Goal: Task Accomplishment & Management: Manage account settings

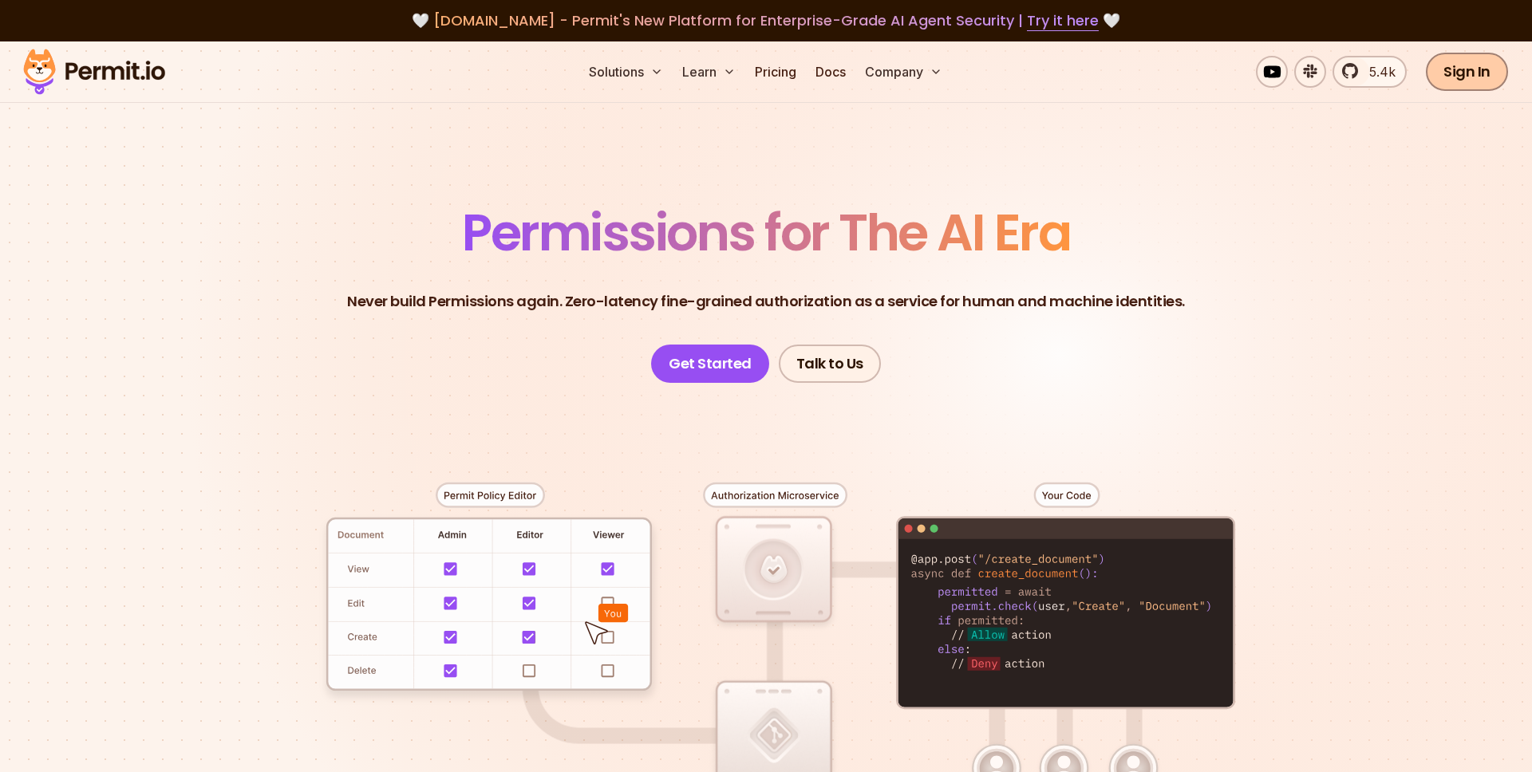
click at [1469, 78] on link "Sign In" at bounding box center [1467, 72] width 82 height 38
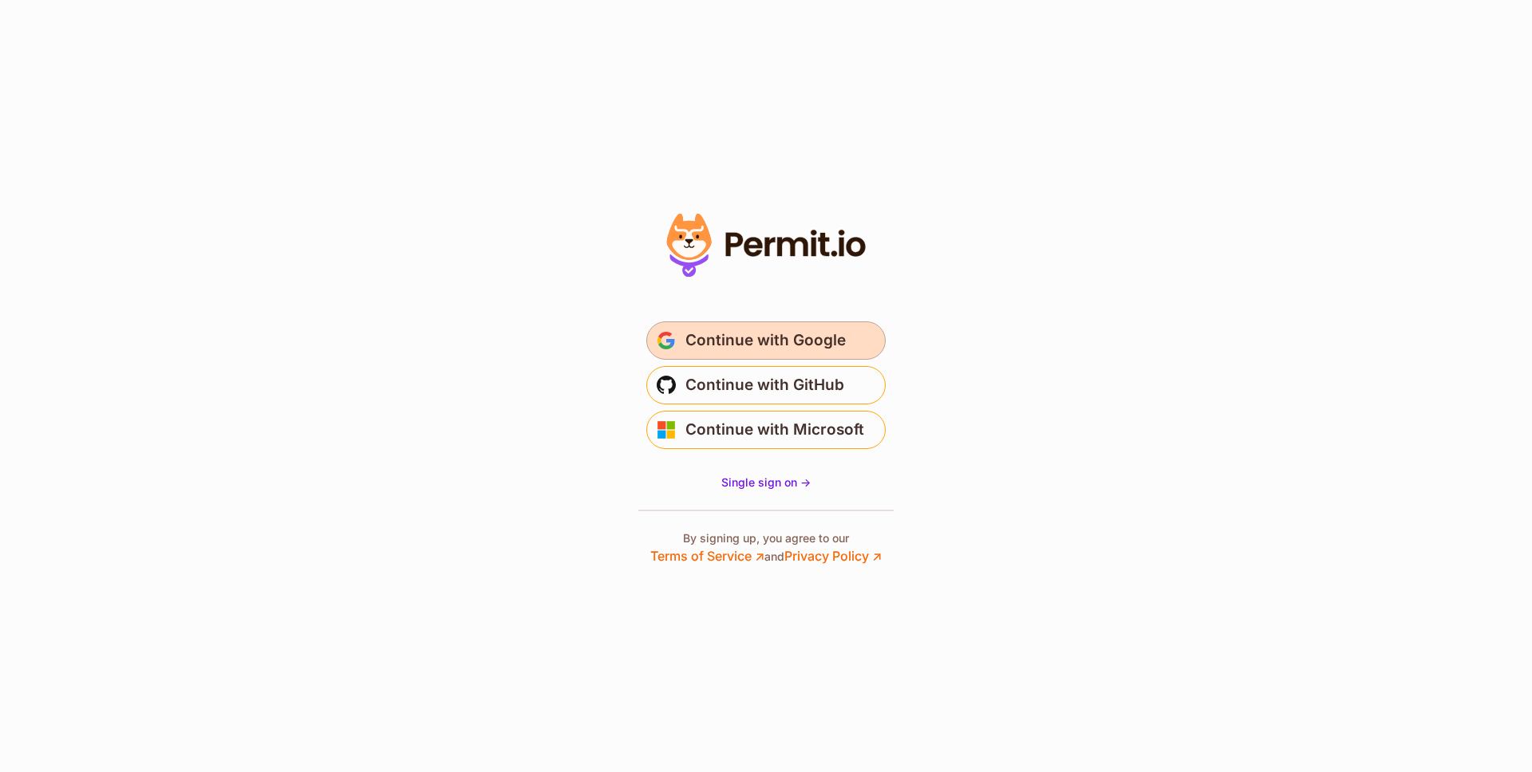
click at [824, 343] on span "Continue with Google" at bounding box center [765, 341] width 160 height 26
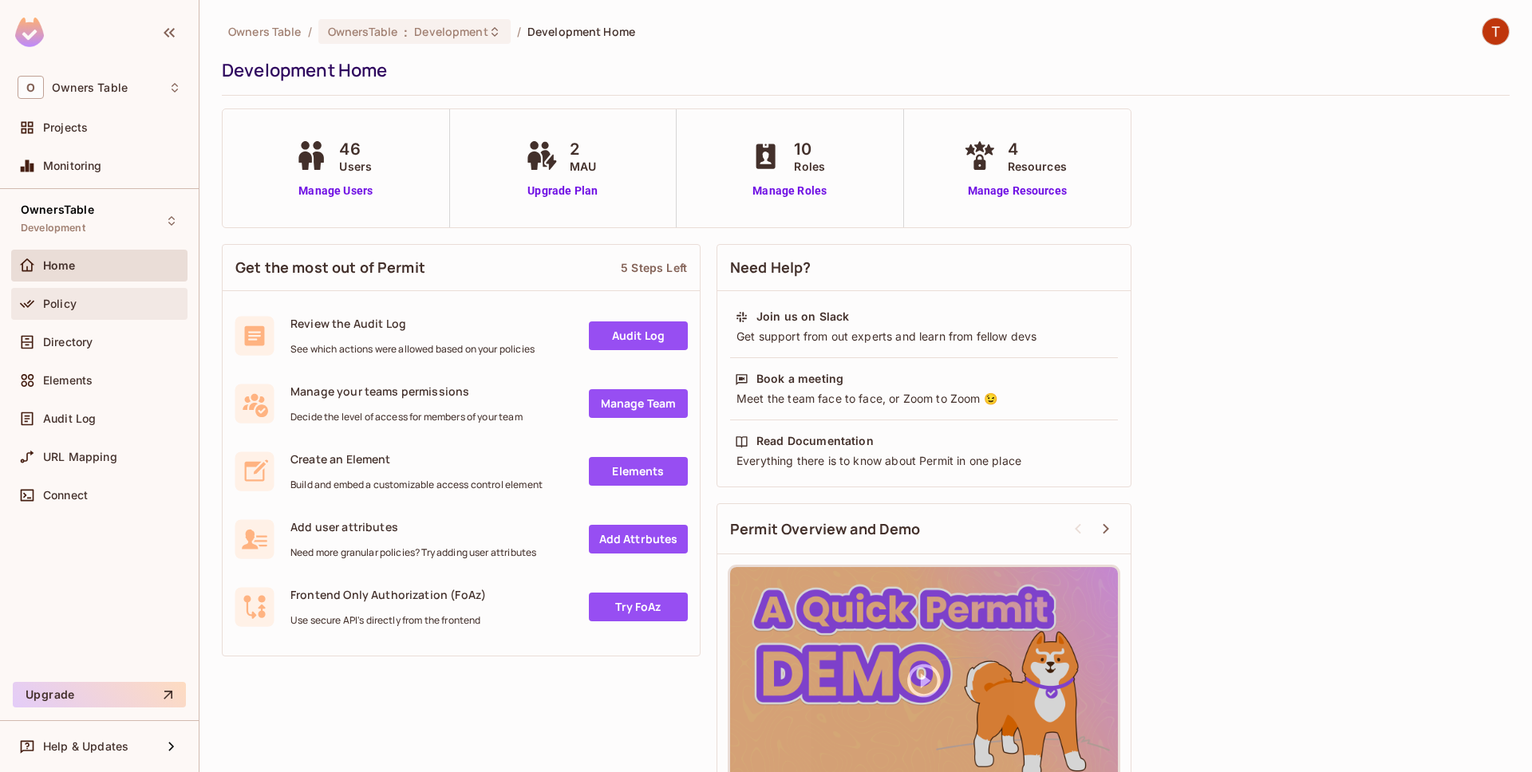
click at [101, 314] on div "Policy" at bounding box center [99, 304] width 176 height 32
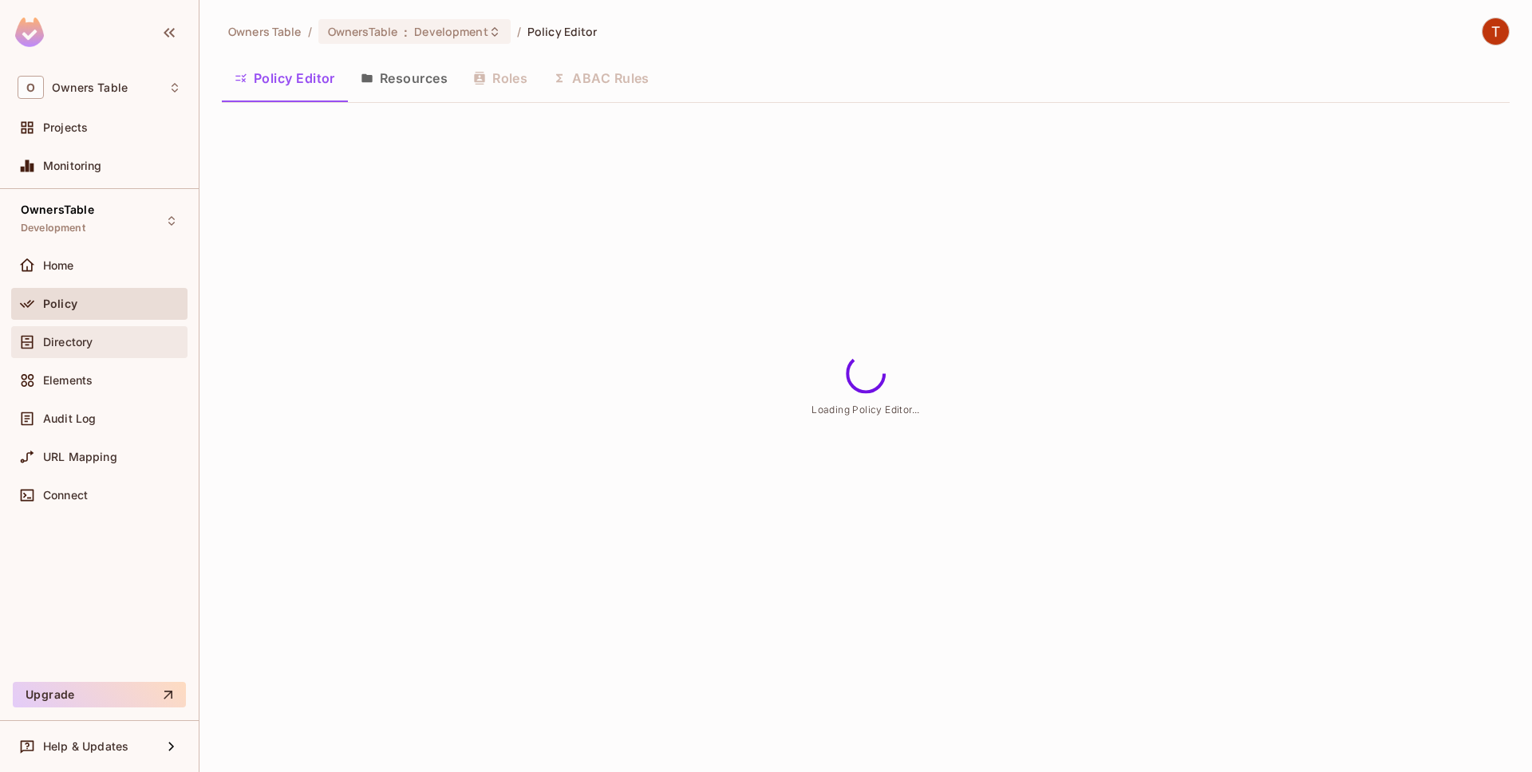
click at [97, 346] on div "Directory" at bounding box center [112, 342] width 138 height 13
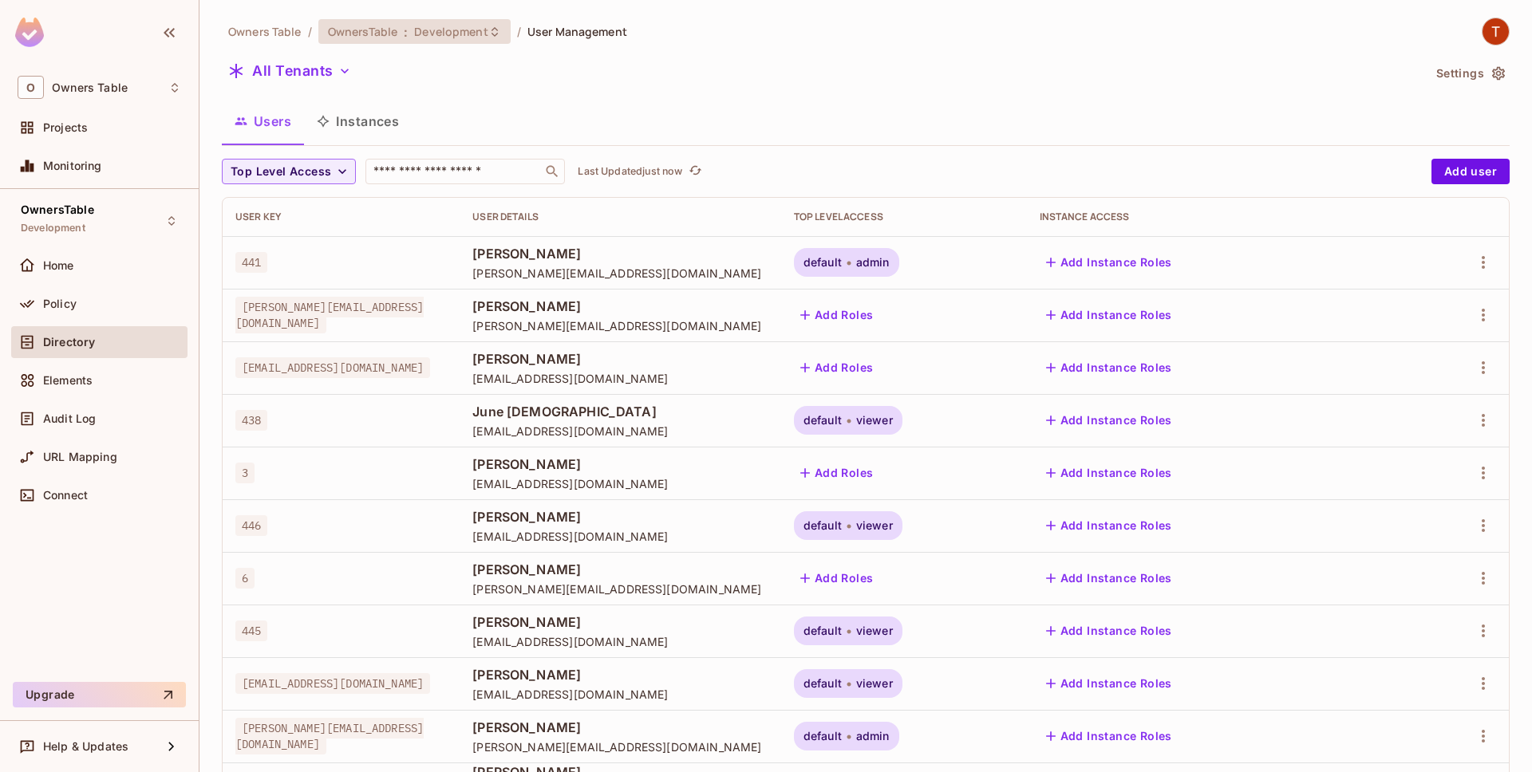
click at [471, 40] on div "OwnersTable : Development" at bounding box center [414, 31] width 192 height 25
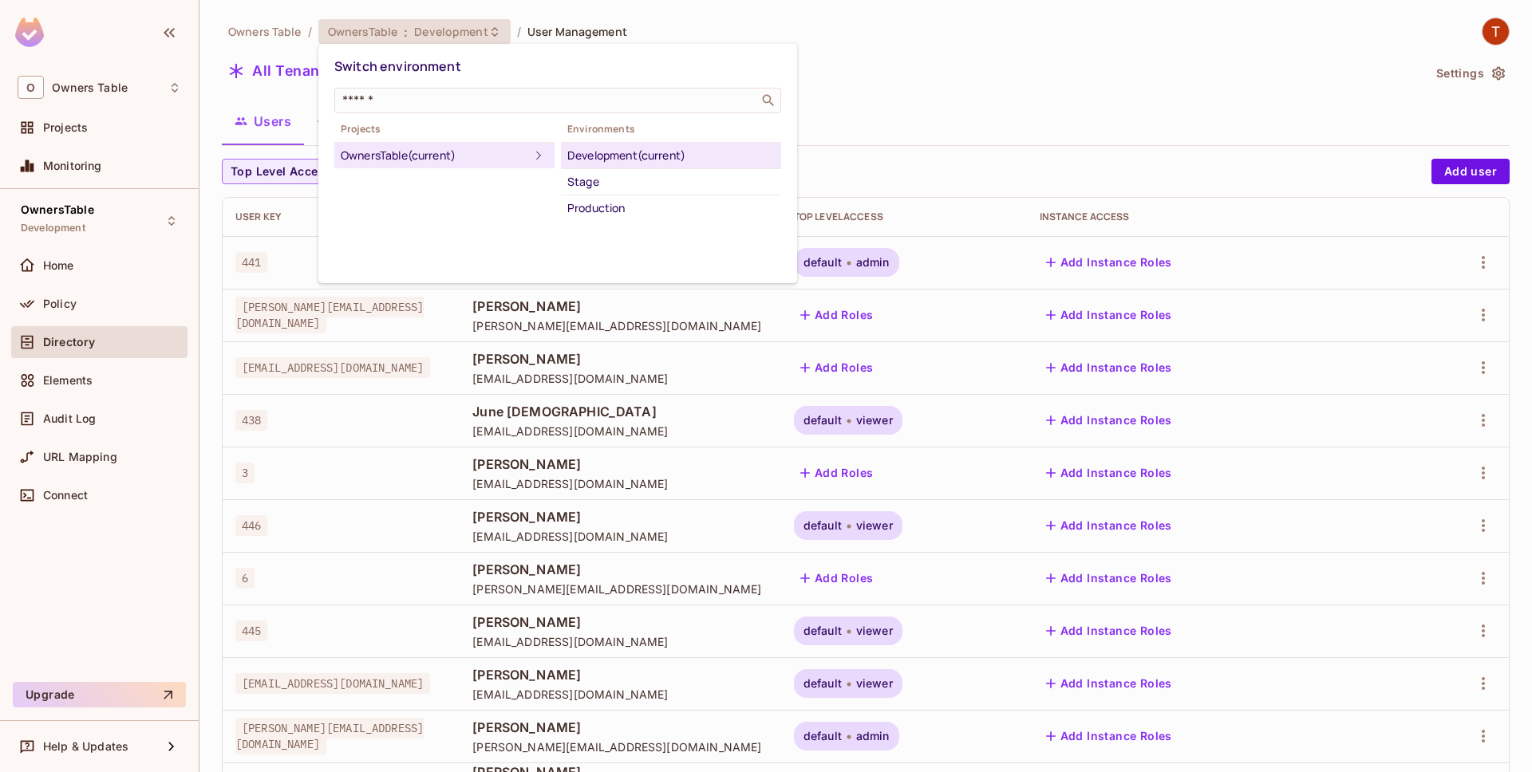
click at [590, 219] on li "Production" at bounding box center [671, 208] width 220 height 26
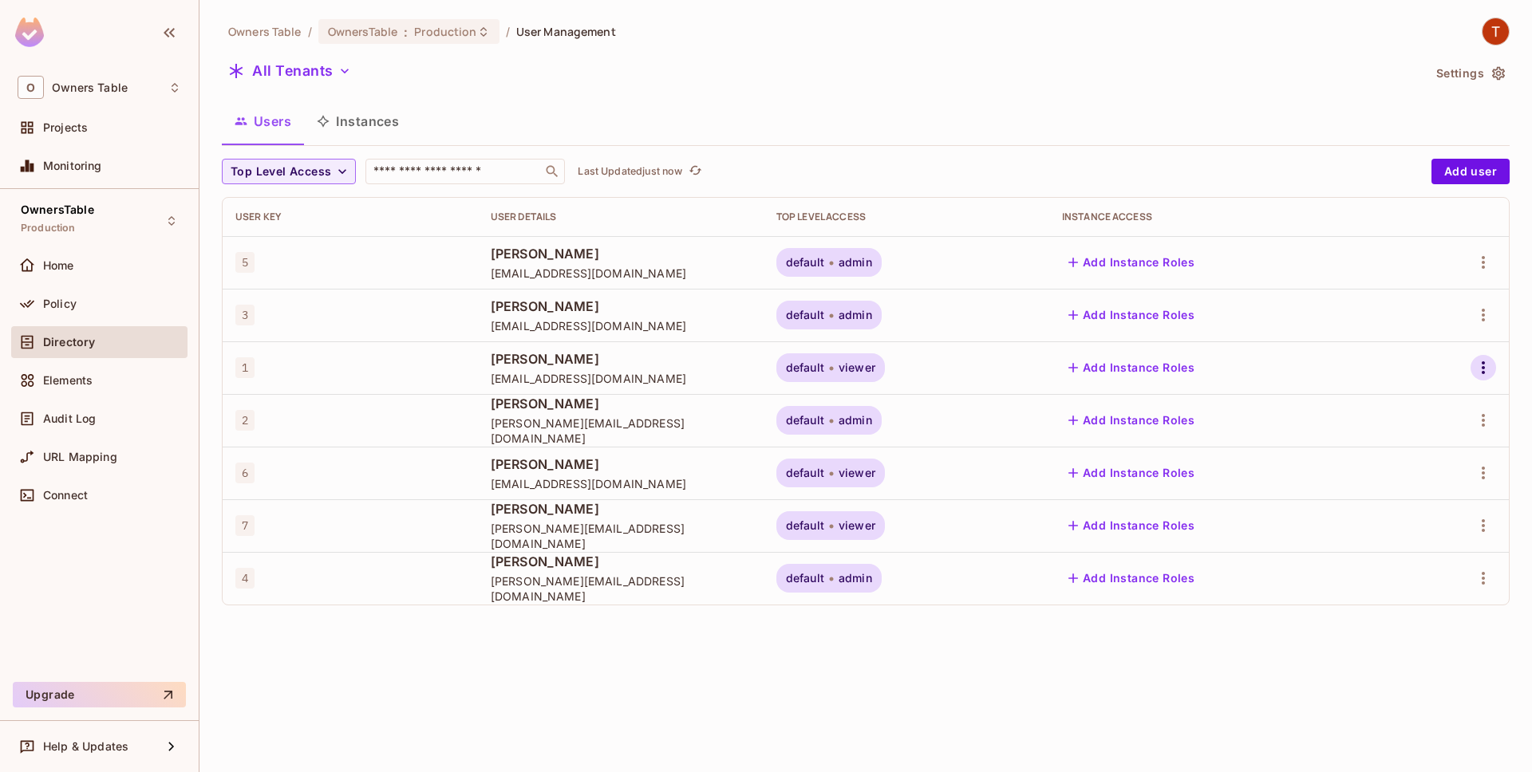
click at [1481, 370] on icon "button" at bounding box center [1482, 367] width 19 height 19
click at [1415, 411] on li "Edit" at bounding box center [1409, 404] width 148 height 35
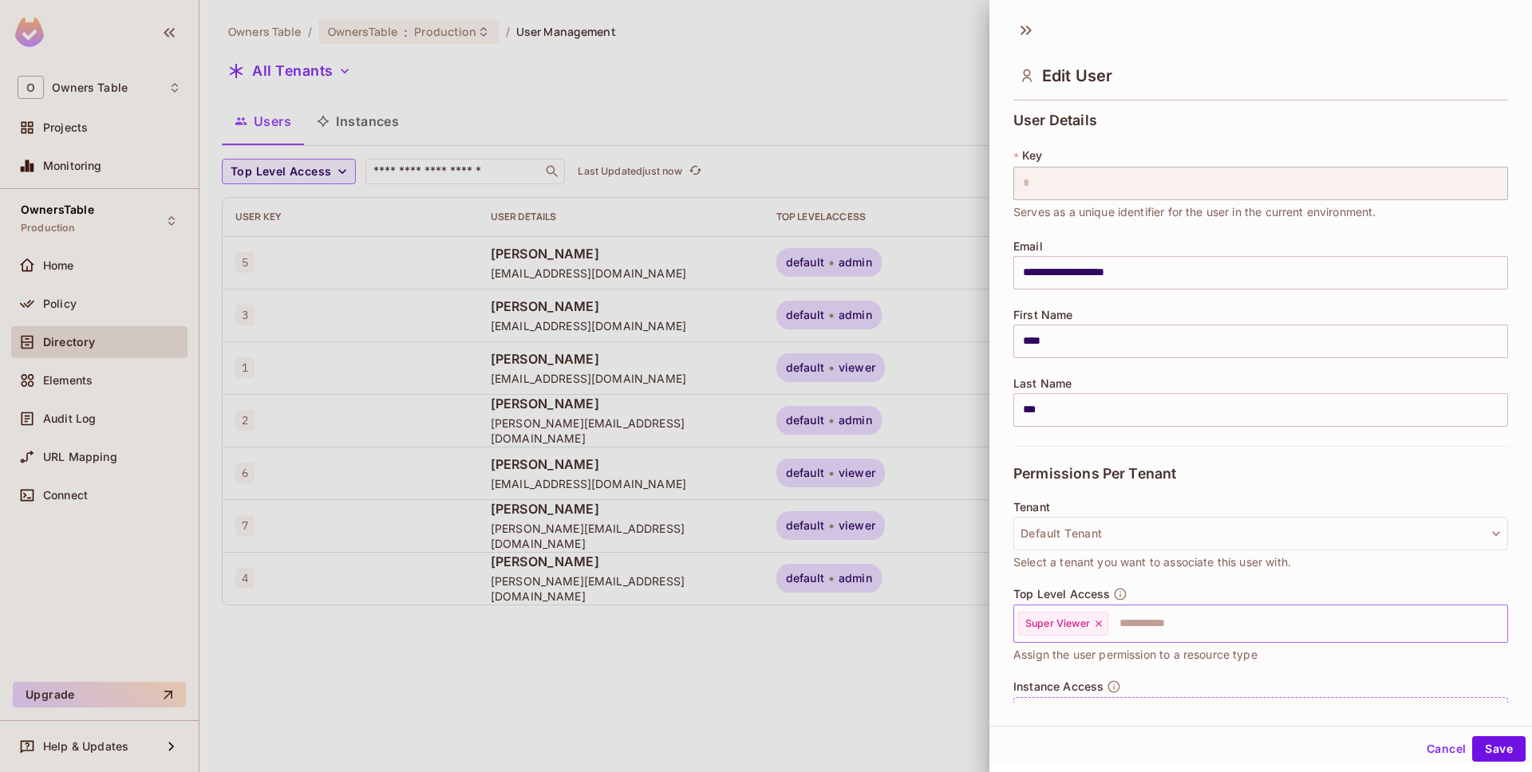
click at [1142, 629] on input "text" at bounding box center [1293, 624] width 367 height 32
click at [628, 739] on div at bounding box center [766, 386] width 1532 height 772
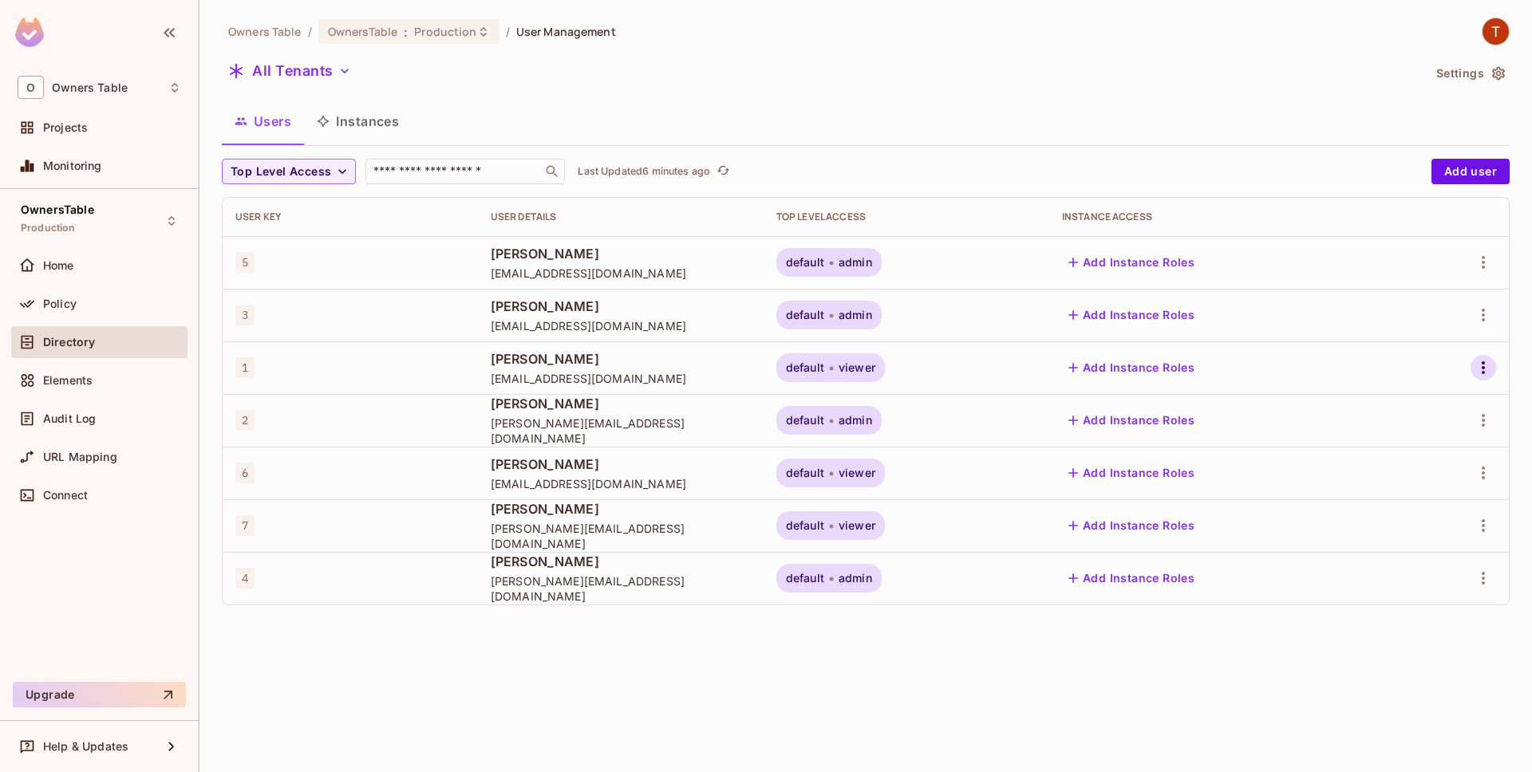
click at [1484, 367] on icon "button" at bounding box center [1482, 367] width 3 height 13
click at [1403, 412] on span "Edit" at bounding box center [1390, 405] width 31 height 26
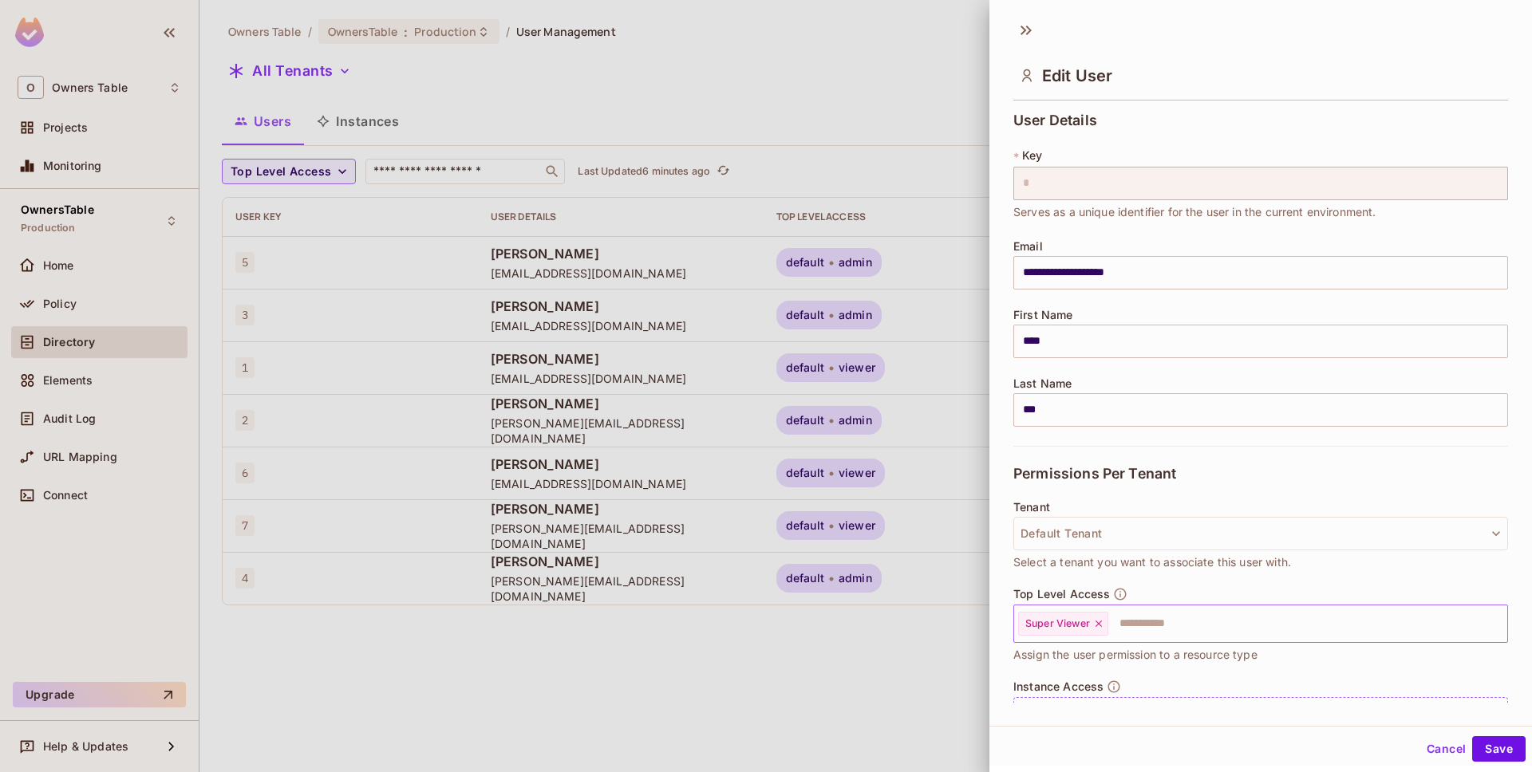
click at [1118, 629] on input "text" at bounding box center [1293, 624] width 367 height 32
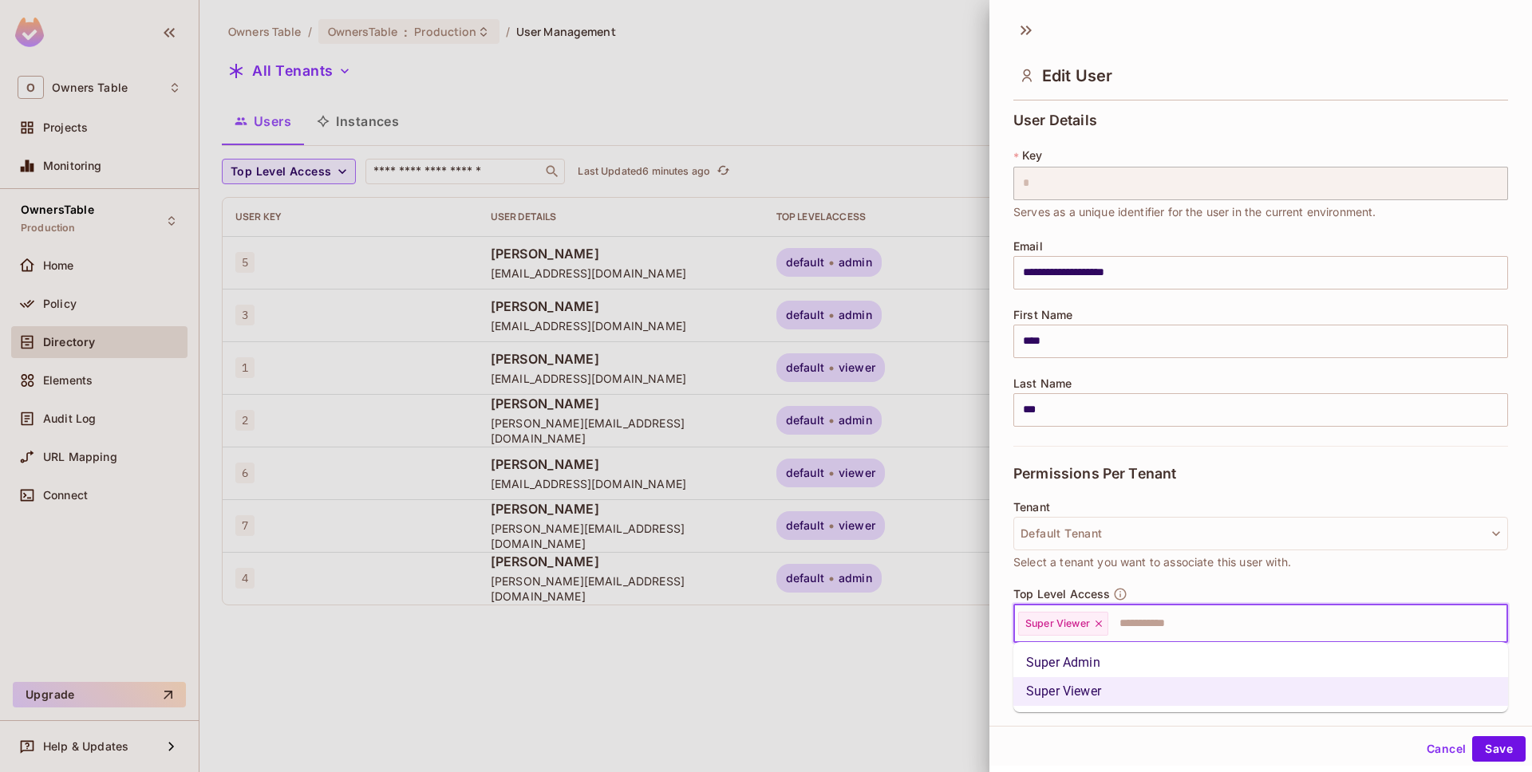
click at [1126, 677] on li "Super Viewer" at bounding box center [1260, 691] width 495 height 29
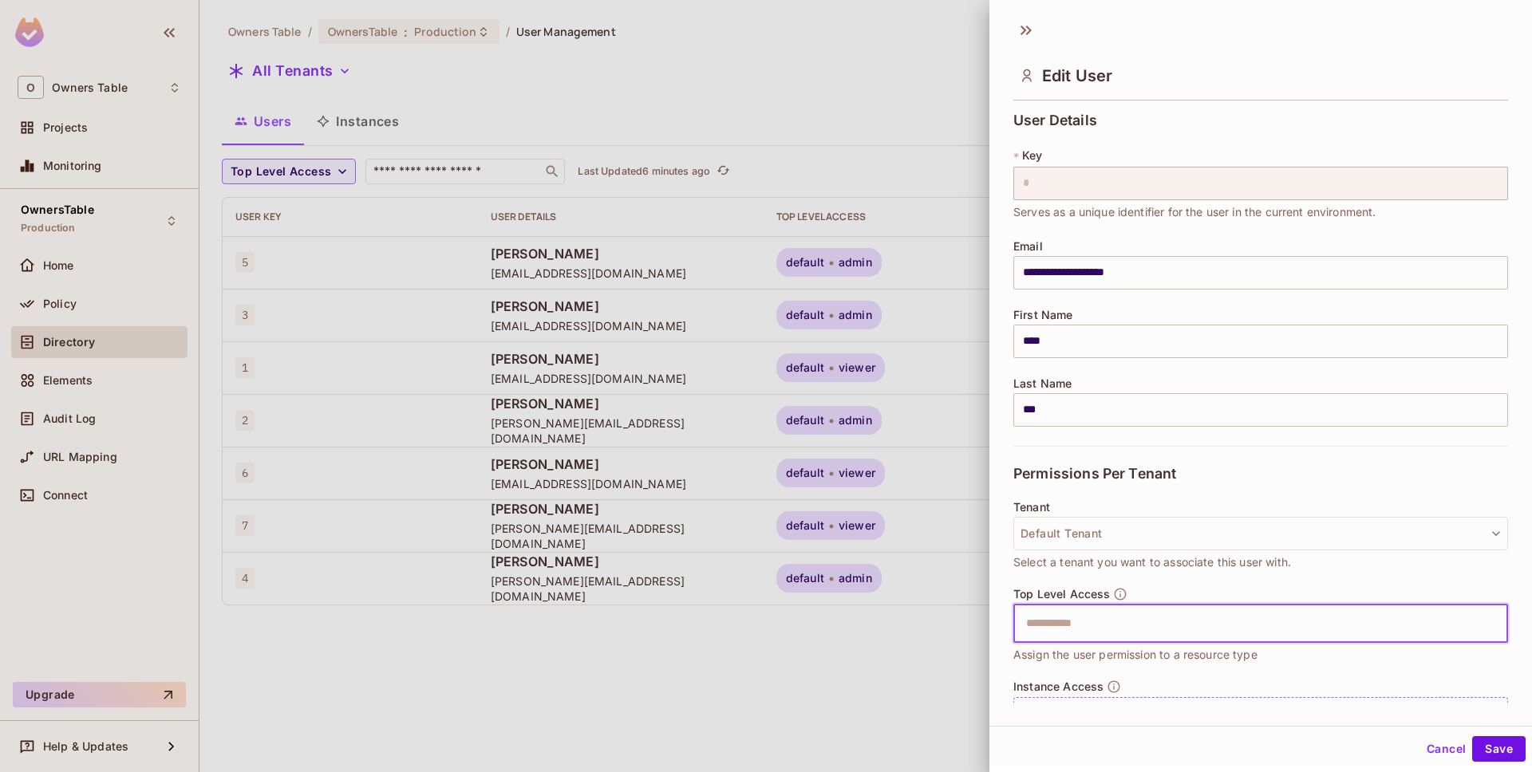
click at [1114, 627] on input "text" at bounding box center [1246, 624] width 460 height 32
click at [1107, 660] on li "Super Admin" at bounding box center [1260, 663] width 495 height 29
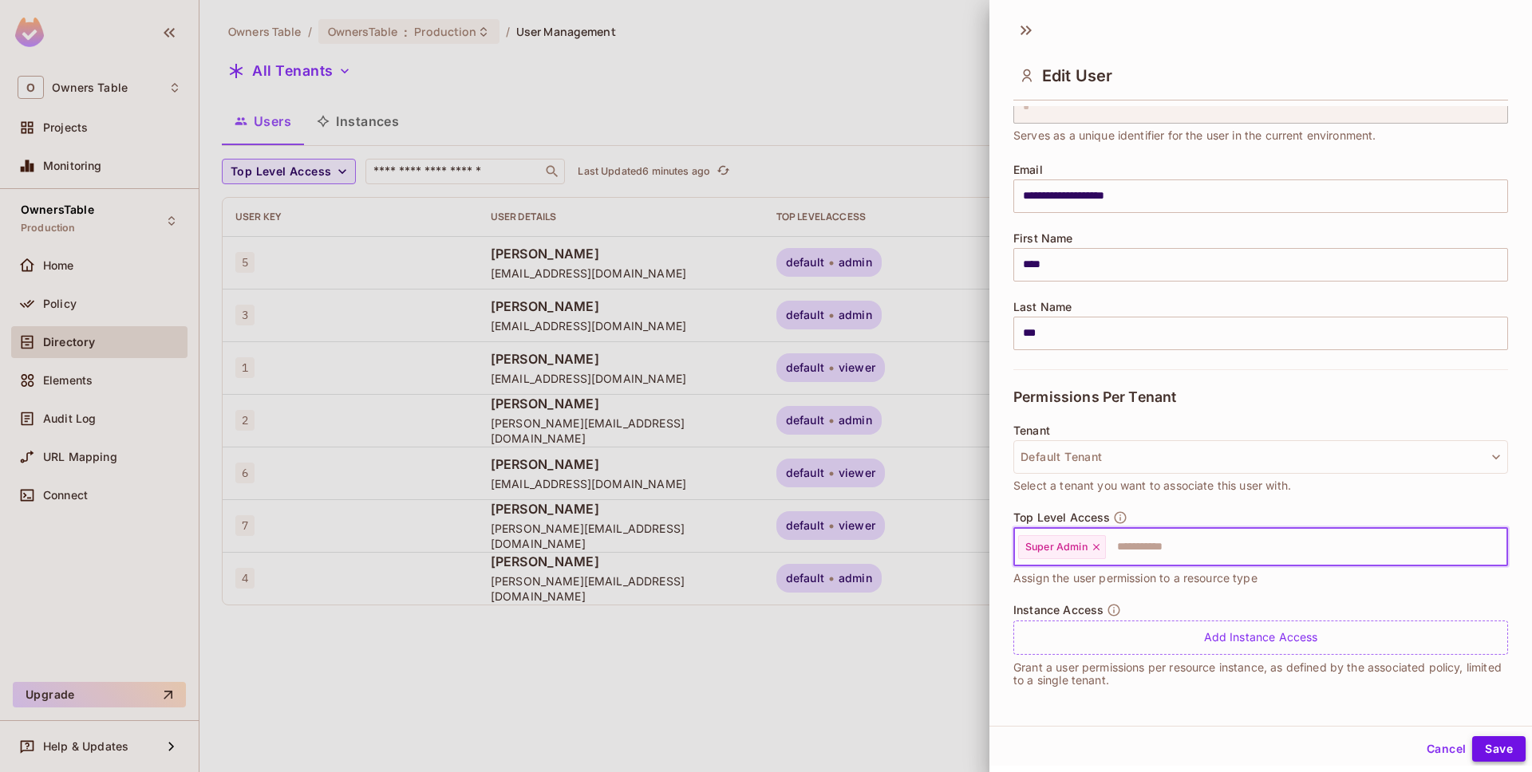
click at [1492, 752] on button "Save" at bounding box center [1498, 749] width 53 height 26
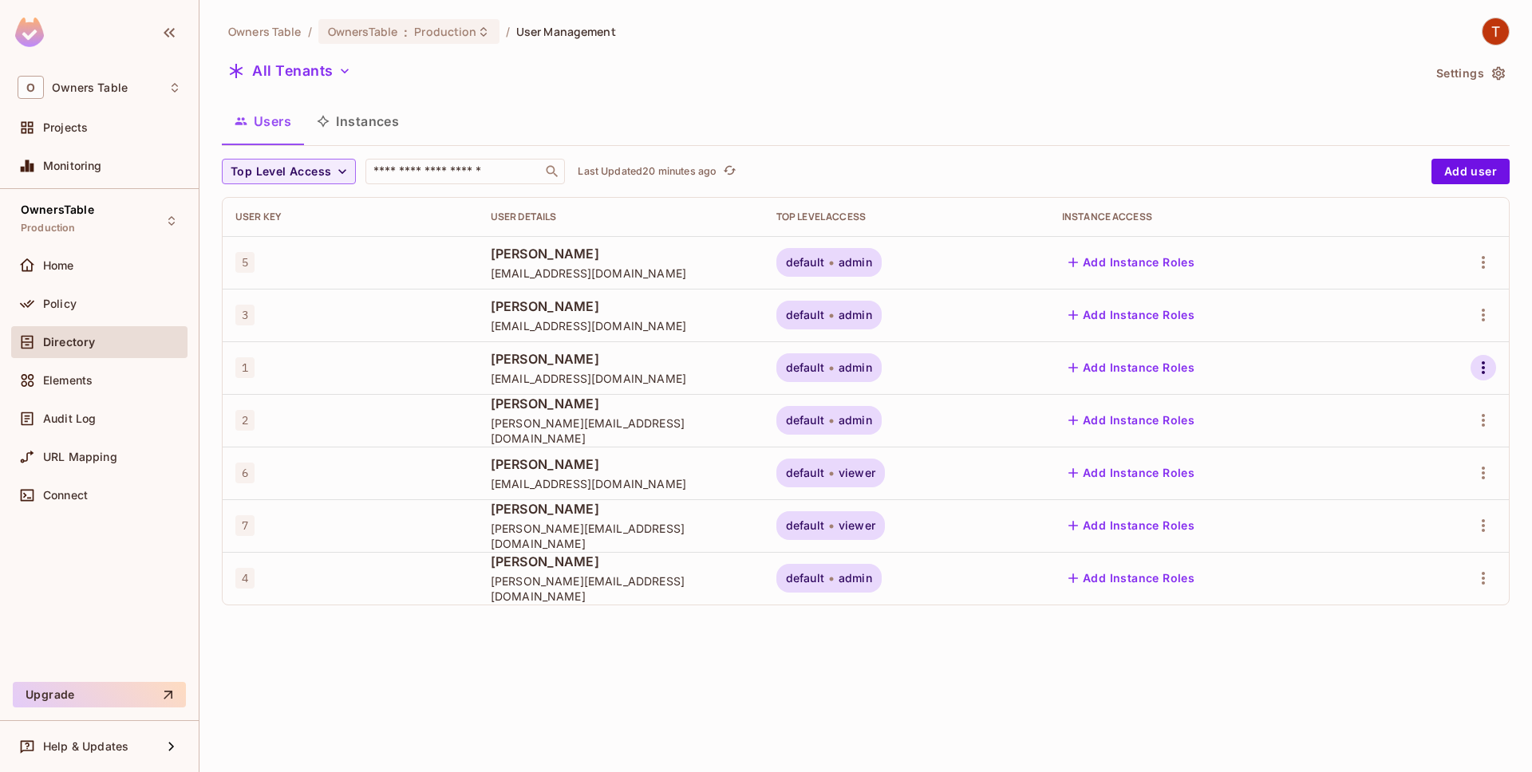
click at [1480, 367] on icon "button" at bounding box center [1482, 367] width 19 height 19
click at [1371, 410] on div "Edit" at bounding box center [1377, 405] width 58 height 26
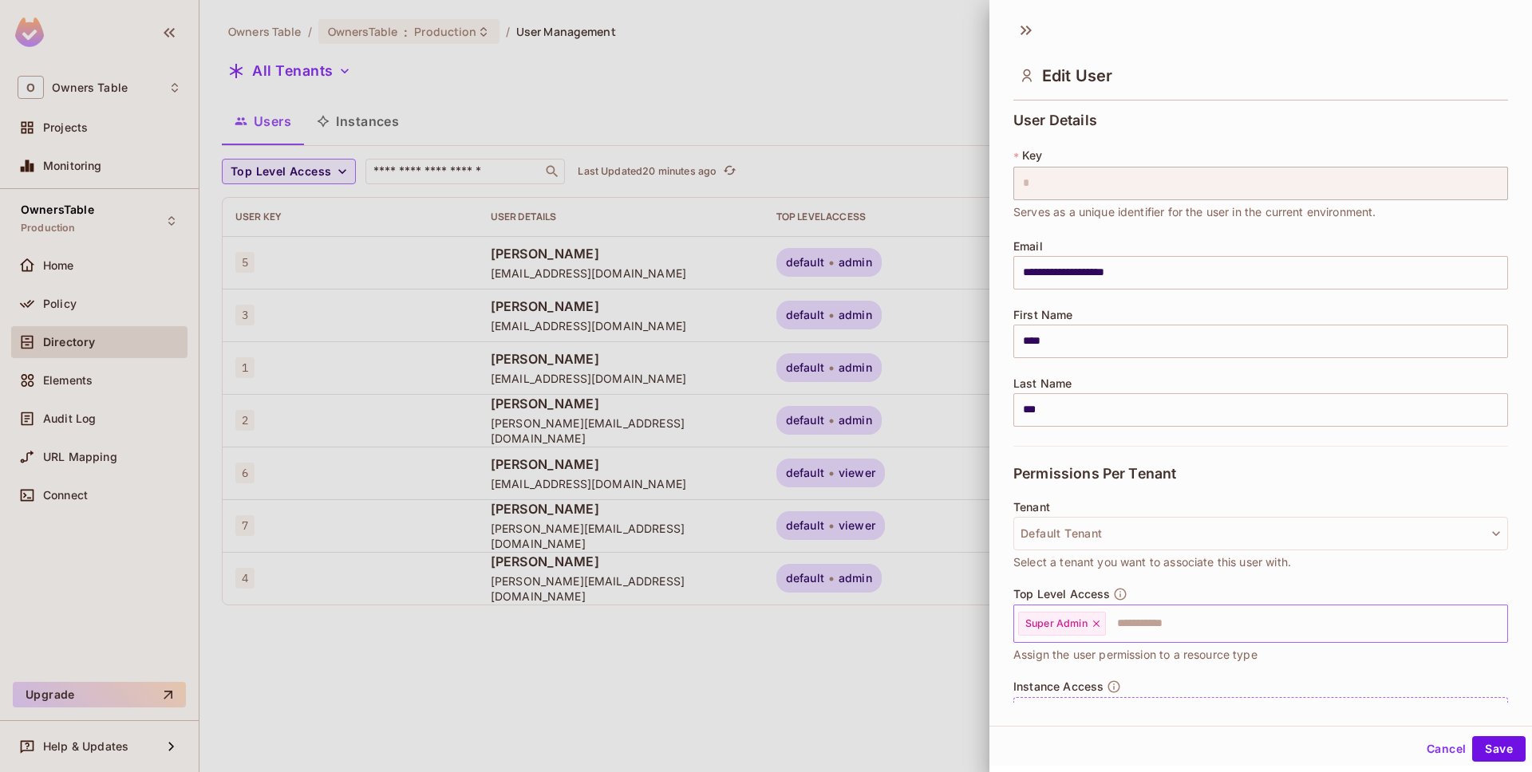
click at [1103, 619] on div "Super Admin" at bounding box center [1062, 624] width 88 height 24
click at [1095, 625] on icon at bounding box center [1096, 624] width 6 height 6
click at [1098, 622] on input "text" at bounding box center [1246, 624] width 460 height 32
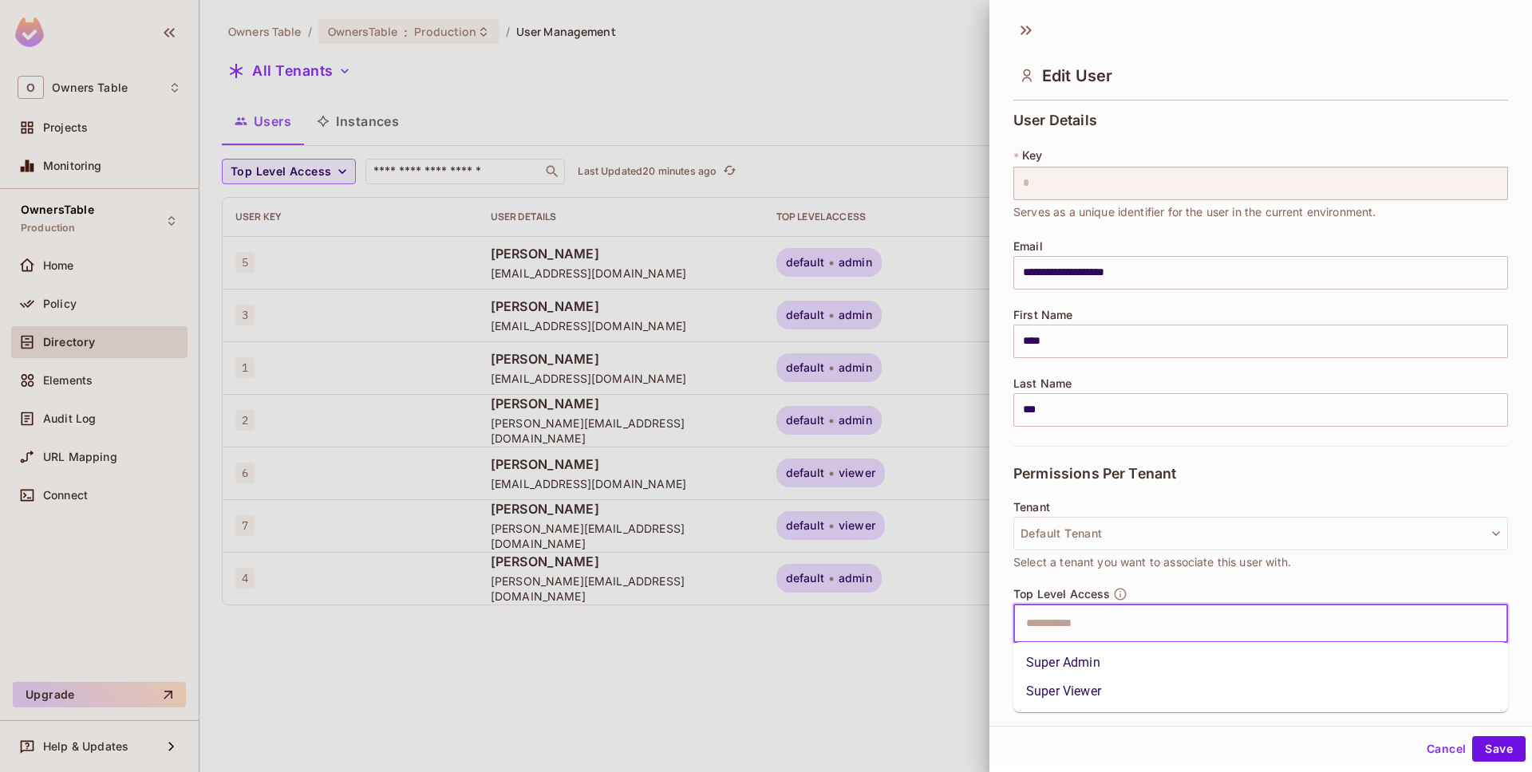
click at [1091, 688] on li "Super Viewer" at bounding box center [1260, 691] width 495 height 29
click at [1489, 751] on button "Save" at bounding box center [1498, 749] width 53 height 26
